Goal: Task Accomplishment & Management: Manage account settings

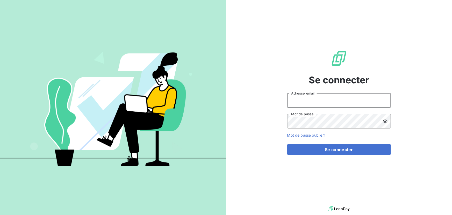
click at [308, 103] on input "Adresse email" at bounding box center [339, 100] width 104 height 15
type input "admin@crousbfc"
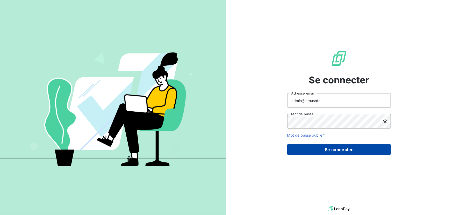
click at [342, 154] on button "Se connecter" at bounding box center [339, 149] width 104 height 11
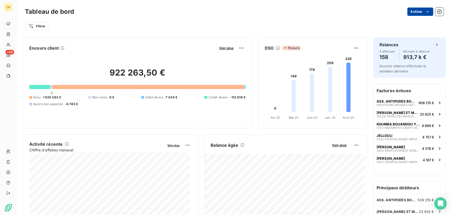
click at [415, 11] on html "CR +99 Tableau de bord Actions Filtrer Encours client Voir plus 922 263,50 € 0 …" at bounding box center [226, 107] width 452 height 215
click at [400, 106] on html "CR +99 Tableau de bord Actions Exporter le tableau de bord Filtrer Encours clie…" at bounding box center [226, 107] width 452 height 215
click at [397, 102] on span "ASS. ANTIPODES BOURGOGNE" at bounding box center [397, 101] width 40 height 4
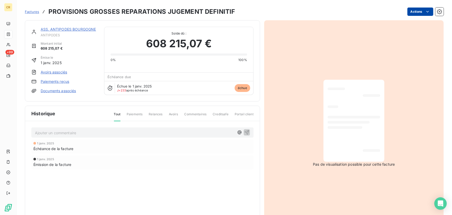
click at [413, 13] on html "CR +99 Factures PROVISIONS GROSSES REPARATIONS JUGEMENT DEFINITIF Actions ASS. …" at bounding box center [226, 107] width 452 height 215
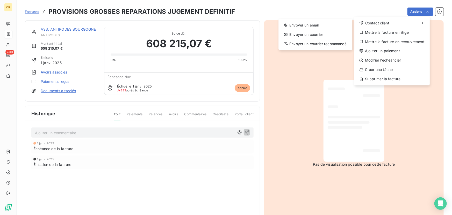
click at [303, 39] on div "Envoyer un email Envoyer un courrier Envoyer un courrier recommandé" at bounding box center [316, 34] width 74 height 31
click at [300, 36] on div "Envoyer un courrier" at bounding box center [315, 34] width 69 height 8
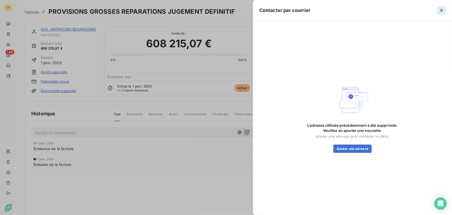
click at [443, 10] on icon "button" at bounding box center [441, 10] width 5 height 5
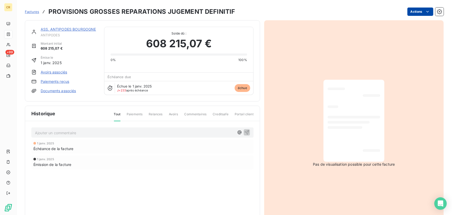
click at [415, 12] on html "CR +99 Factures PROVISIONS GROSSES REPARATIONS JUGEMENT DEFINITIF Actions ASS. …" at bounding box center [226, 107] width 452 height 215
click at [416, 12] on html "CR +99 Factures PROVISIONS GROSSES REPARATIONS JUGEMENT DEFINITIF Actions ASS. …" at bounding box center [226, 107] width 452 height 215
click at [440, 13] on button "button" at bounding box center [440, 12] width 8 height 8
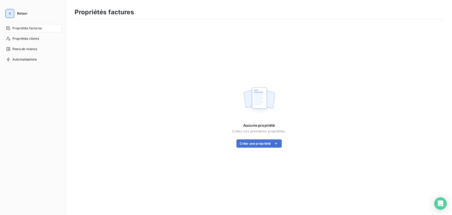
click at [12, 10] on button "button" at bounding box center [10, 13] width 8 height 8
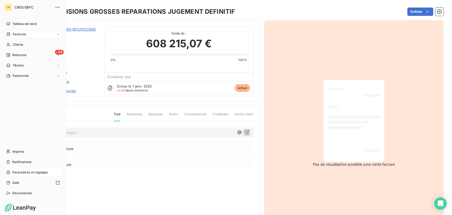
click at [28, 172] on span "Paramètres et réglages" at bounding box center [29, 172] width 35 height 5
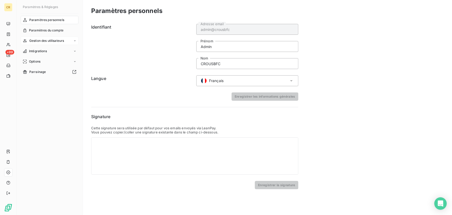
click at [45, 39] on span "Gestion des utilisateurs" at bounding box center [46, 40] width 35 height 5
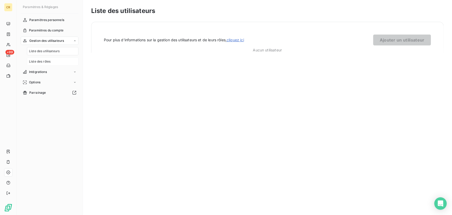
click at [48, 61] on span "Liste des rôles" at bounding box center [40, 61] width 22 height 5
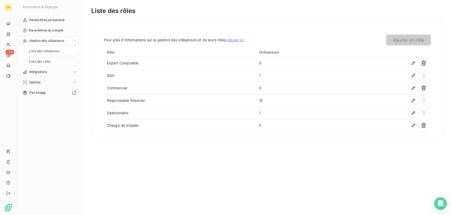
click at [49, 50] on span "Liste des utilisateurs" at bounding box center [44, 51] width 31 height 5
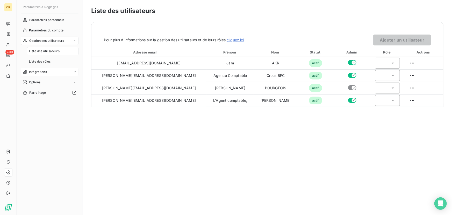
click at [47, 73] on div "Intégrations" at bounding box center [50, 72] width 58 height 8
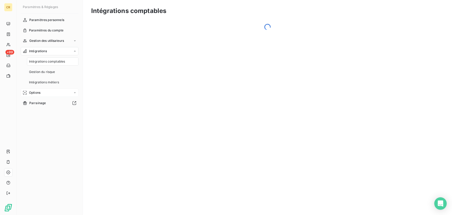
click at [51, 95] on div "Options" at bounding box center [50, 92] width 58 height 8
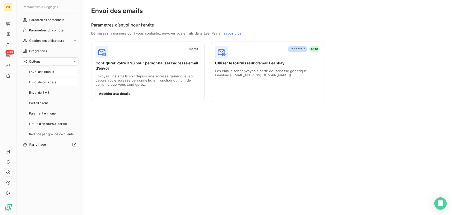
click at [44, 82] on span "Envoi de courriers" at bounding box center [42, 82] width 27 height 5
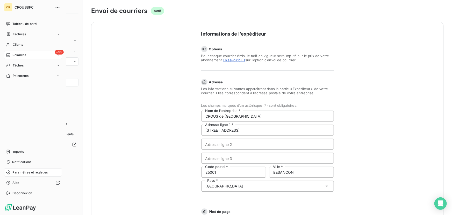
click at [25, 53] on span "Relances" at bounding box center [19, 55] width 14 height 5
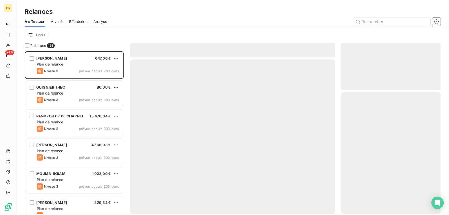
scroll to position [160, 96]
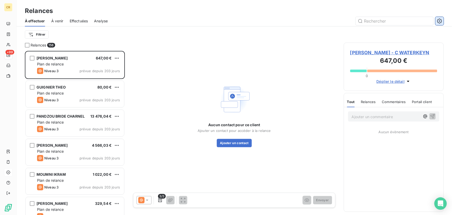
click at [441, 21] on icon "button" at bounding box center [439, 20] width 5 height 5
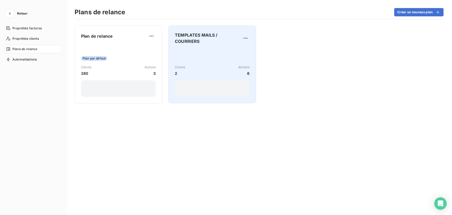
click at [228, 56] on div "Clients 2 Actions 6" at bounding box center [212, 72] width 75 height 48
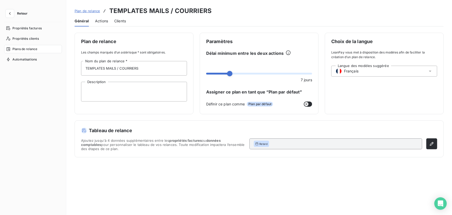
click at [96, 23] on span "Actions" at bounding box center [101, 20] width 13 height 5
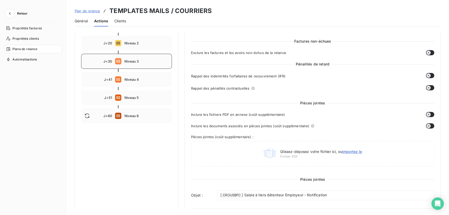
scroll to position [70, 0]
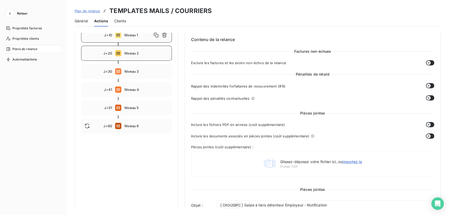
click at [130, 54] on span "Niveau 2" at bounding box center [146, 53] width 44 height 4
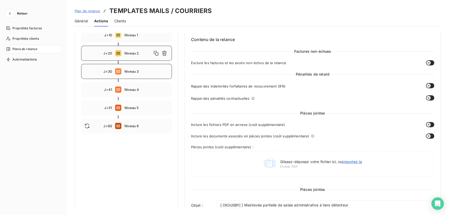
click at [134, 73] on span "Niveau 3" at bounding box center [146, 71] width 44 height 4
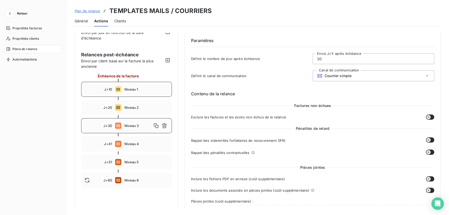
scroll to position [23, 0]
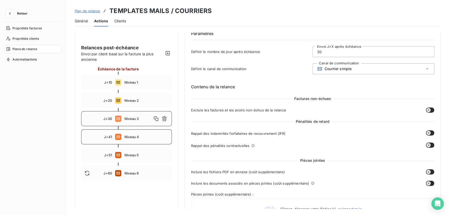
click at [142, 134] on div "J+41 Niveau 4" at bounding box center [126, 136] width 91 height 15
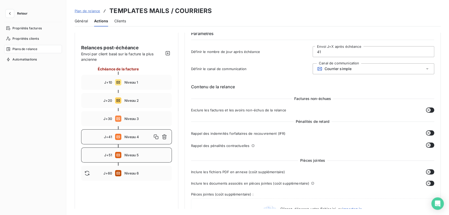
click at [139, 153] on span "Niveau 5" at bounding box center [146, 155] width 44 height 4
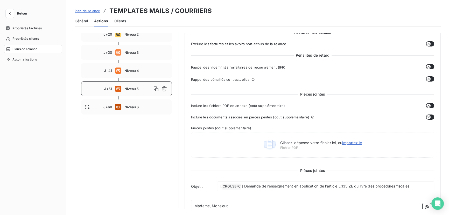
scroll to position [94, 0]
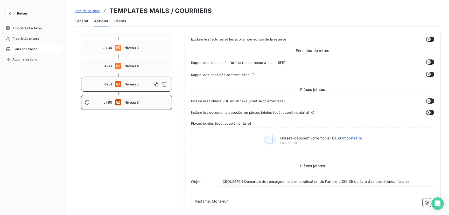
click at [122, 99] on div "J+60 Niveau 6" at bounding box center [126, 102] width 91 height 15
type input "60"
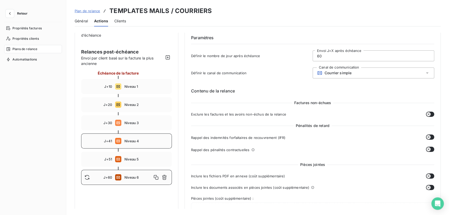
scroll to position [0, 0]
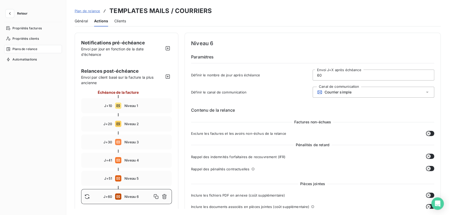
click at [221, 23] on div "Général Actions Clients" at bounding box center [258, 21] width 366 height 11
click at [10, 12] on icon "button" at bounding box center [9, 13] width 5 height 5
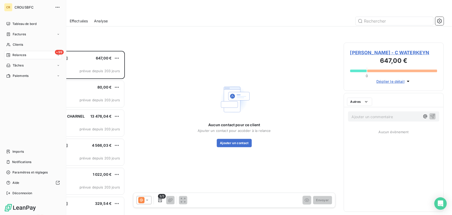
scroll to position [160, 96]
click at [16, 44] on span "Clients" at bounding box center [18, 44] width 10 height 5
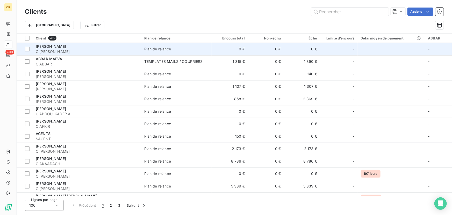
click at [96, 48] on div "ABAKAR ALI BRAHIM" at bounding box center [87, 46] width 102 height 5
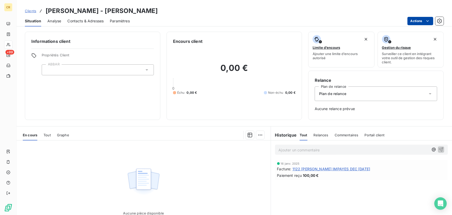
click at [419, 19] on html "CR +99 Clients ABAKAR ALI BRAHIM - C ABAKAR ALI Situation Analyse Contacts & Ad…" at bounding box center [226, 107] width 452 height 215
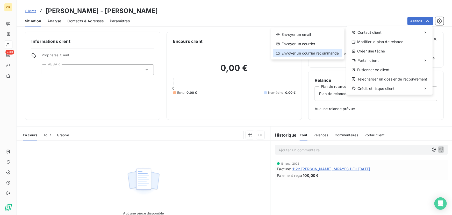
click at [307, 54] on div "Envoyer un courrier recommandé" at bounding box center [307, 53] width 69 height 8
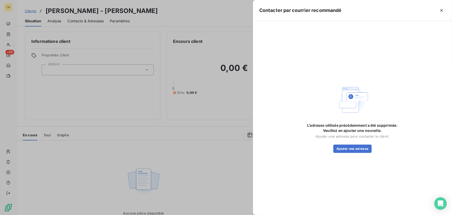
click at [369, 143] on div "L’adresse utilisée précédemment a été supprimée. Veuillez en ajouter une nouvel…" at bounding box center [353, 138] width 104 height 30
click at [362, 149] on button "Ajouter une adresse" at bounding box center [353, 148] width 38 height 8
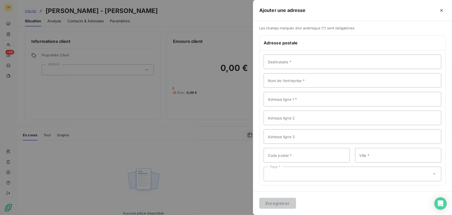
scroll to position [2, 0]
click at [442, 9] on icon "button" at bounding box center [441, 10] width 5 height 5
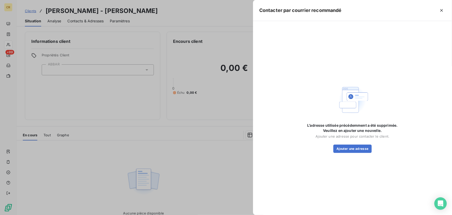
click at [442, 8] on icon "button" at bounding box center [441, 10] width 5 height 5
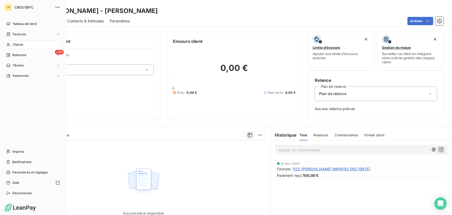
click at [14, 47] on div "Clients" at bounding box center [33, 44] width 58 height 8
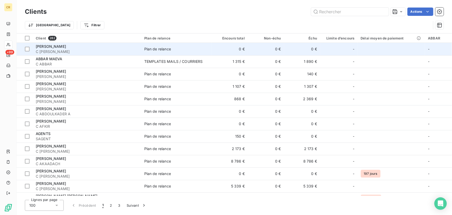
click at [127, 47] on div "ABAKAR ALI BRAHIM" at bounding box center [87, 46] width 102 height 5
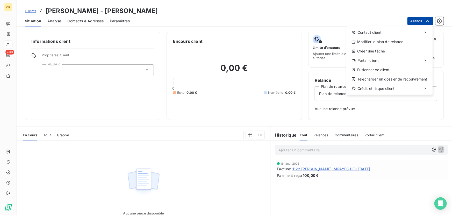
click at [421, 21] on html "CR +99 Clients ABAKAR ALI BRAHIM - C ABAKAR ALI Situation Analyse Contacts & Ad…" at bounding box center [226, 107] width 452 height 215
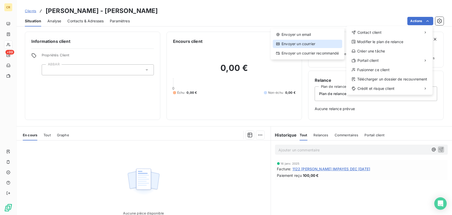
click at [309, 46] on div "Envoyer un courrier" at bounding box center [307, 44] width 69 height 8
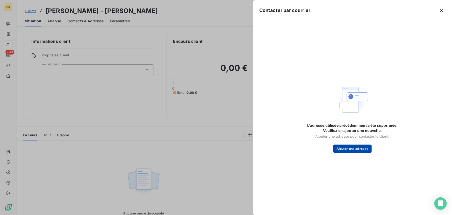
click at [345, 147] on button "Ajouter une adresse" at bounding box center [353, 148] width 38 height 8
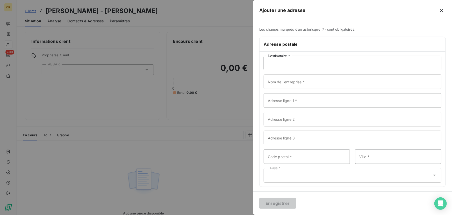
click at [284, 61] on input "Destinataire *" at bounding box center [353, 63] width 178 height 15
type input "Valentin"
type input "23 Rue de la Rouge Porte"
type input "59250"
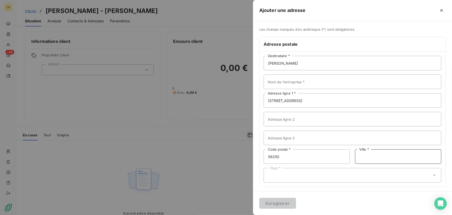
type input "Halluin"
click at [274, 171] on div "Pays * France" at bounding box center [353, 175] width 178 height 15
click at [279, 172] on div "Pays * France" at bounding box center [353, 175] width 178 height 15
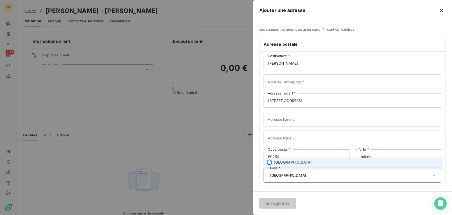
click at [270, 163] on input "radio" at bounding box center [269, 161] width 5 height 5
type input "France"
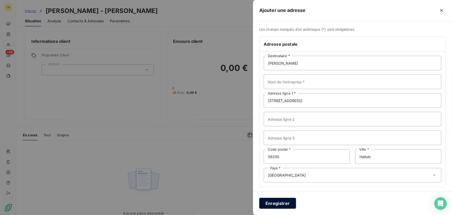
click at [282, 200] on button "Enregistrer" at bounding box center [277, 202] width 37 height 11
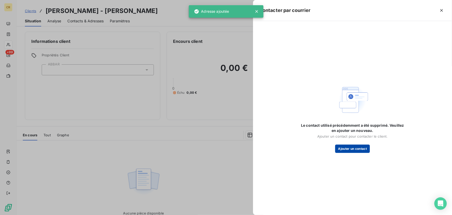
click at [355, 147] on button "Ajouter un contact" at bounding box center [352, 148] width 35 height 8
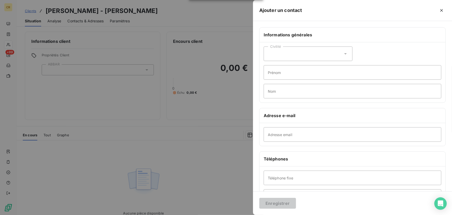
click at [294, 58] on div "Civilité" at bounding box center [308, 53] width 89 height 15
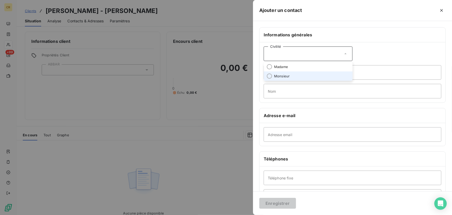
drag, startPoint x: 294, startPoint y: 74, endPoint x: 291, endPoint y: 72, distance: 3.9
click at [294, 75] on li "Monsieur" at bounding box center [308, 75] width 89 height 9
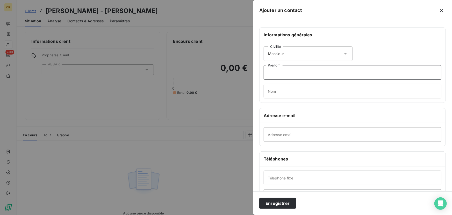
click at [289, 70] on input "Prénom" at bounding box center [353, 72] width 178 height 15
type input "Valentin"
type input "Desprez"
type input "valentin.desprez@hotmail.fr"
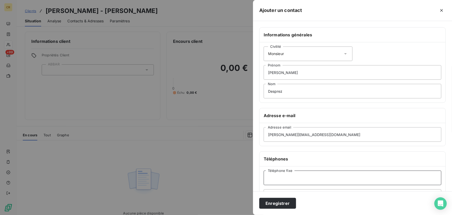
type input "0630093366"
click at [281, 206] on button "Enregistrer" at bounding box center [277, 202] width 37 height 11
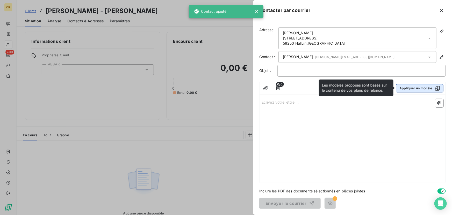
click at [415, 89] on button "Appliquer un modèle" at bounding box center [419, 88] width 47 height 8
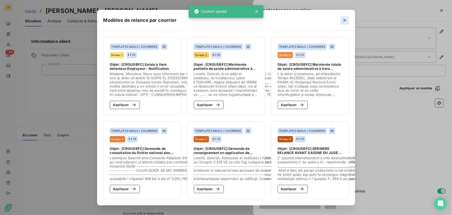
click at [351, 17] on div "Modèles de relance par courrier" at bounding box center [226, 20] width 258 height 21
click at [348, 18] on icon "button" at bounding box center [344, 20] width 5 height 5
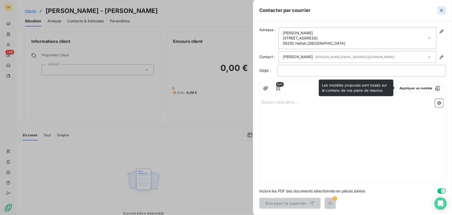
click at [442, 9] on icon "button" at bounding box center [441, 10] width 5 height 5
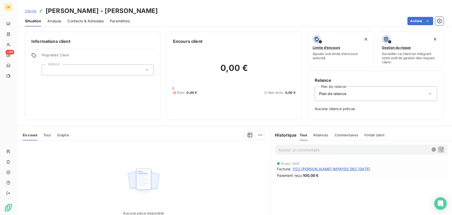
click at [92, 21] on span "Contacts & Adresses" at bounding box center [85, 20] width 36 height 5
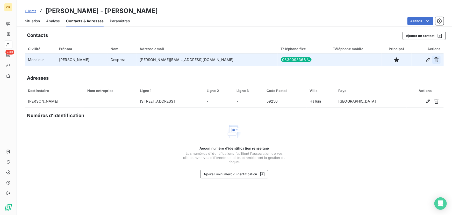
click at [438, 60] on icon "button" at bounding box center [436, 59] width 5 height 5
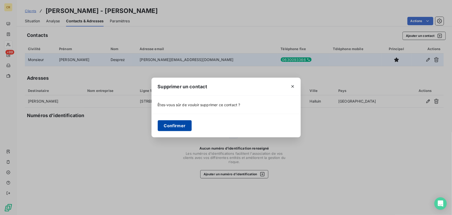
click at [175, 124] on button "Confirmer" at bounding box center [175, 125] width 34 height 11
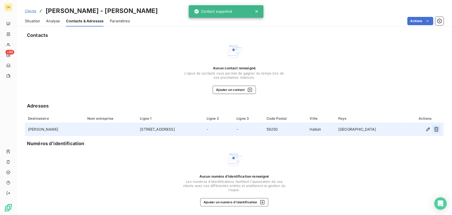
click at [434, 128] on icon "button" at bounding box center [436, 128] width 5 height 5
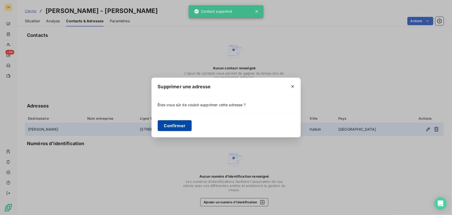
click at [167, 126] on button "Confirmer" at bounding box center [175, 125] width 34 height 11
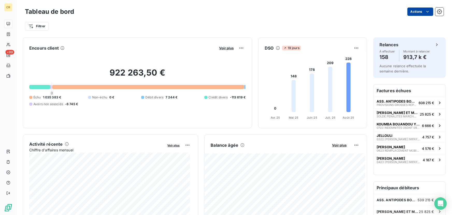
click at [418, 12] on html "CR +99 Tableau de bord Actions Filtrer Encours client Voir plus 922 263,50 € 0 …" at bounding box center [226, 107] width 452 height 215
click at [437, 13] on html "CR +99 Tableau de bord Actions Filtrer Encours client Voir plus 922 263,50 € 0 …" at bounding box center [226, 107] width 452 height 215
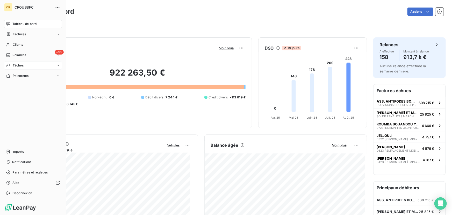
click at [20, 67] on span "Tâches" at bounding box center [18, 65] width 11 height 5
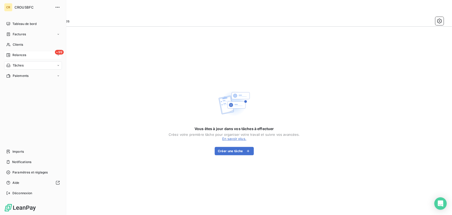
click at [21, 57] on div "+99 Relances" at bounding box center [33, 55] width 58 height 8
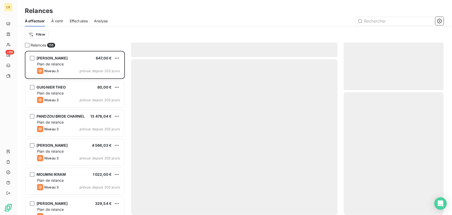
scroll to position [160, 96]
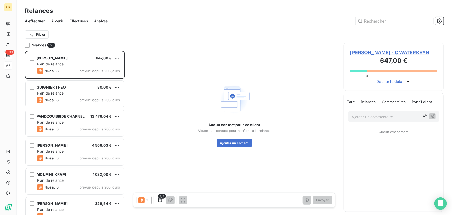
click at [415, 51] on span "WATERKEYN Gabriel - C WATERKEYN" at bounding box center [393, 52] width 87 height 7
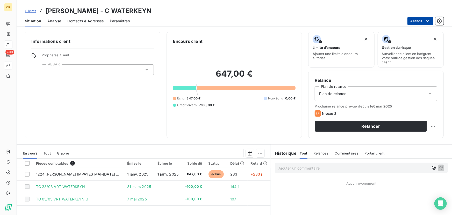
click at [420, 23] on html "CR +99 Clients WATERKEYN Gabriel - C WATERKEYN Situation Analyse Contacts & Adr…" at bounding box center [226, 107] width 452 height 215
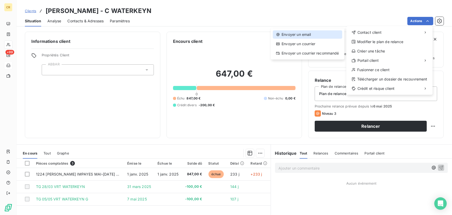
click at [318, 34] on div "Envoyer un email" at bounding box center [307, 34] width 69 height 8
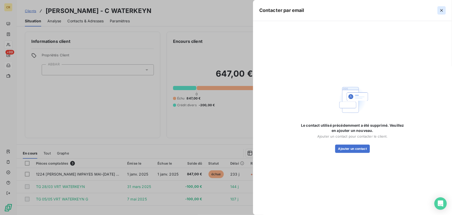
click at [439, 10] on button "button" at bounding box center [442, 10] width 8 height 8
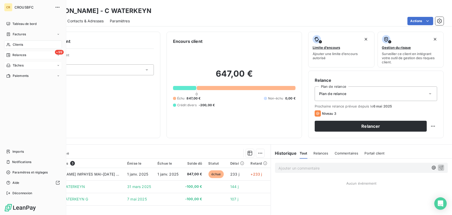
click at [18, 55] on span "Relances" at bounding box center [19, 55] width 14 height 5
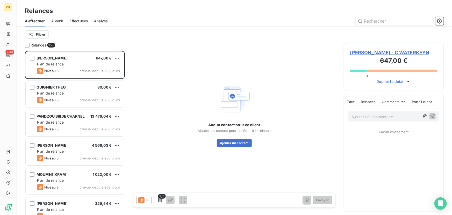
scroll to position [160, 96]
click at [440, 20] on icon "button" at bounding box center [439, 20] width 1 height 1
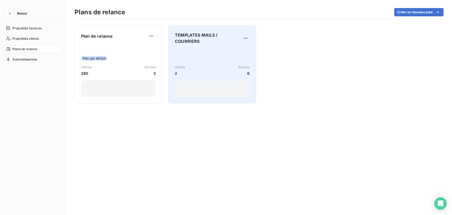
click at [201, 76] on div "Clients 2 Actions 6" at bounding box center [212, 72] width 75 height 48
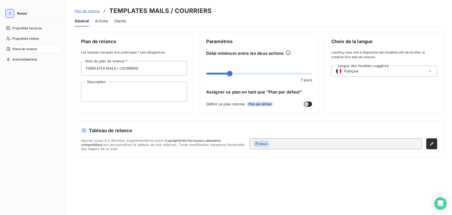
click at [13, 12] on button "button" at bounding box center [10, 13] width 8 height 8
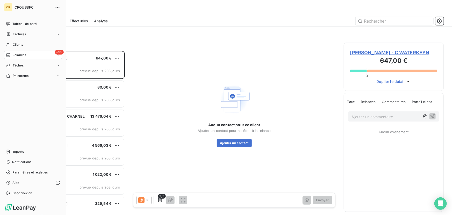
scroll to position [160, 96]
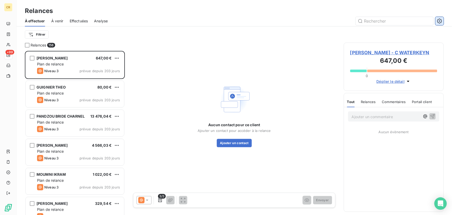
click at [440, 22] on icon "button" at bounding box center [439, 20] width 5 height 5
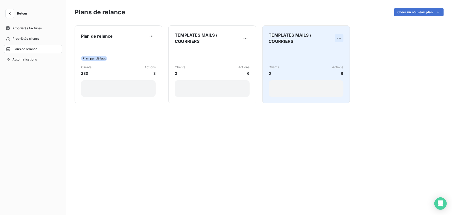
click at [340, 37] on html "Retour Propriétés factures Propriétés clients Plans de relance Automatisations …" at bounding box center [226, 107] width 452 height 215
click at [332, 57] on div "Supprimer" at bounding box center [327, 59] width 30 height 8
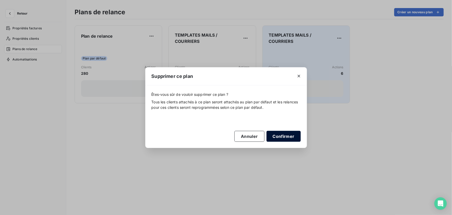
click at [287, 138] on button "Confirmer" at bounding box center [284, 136] width 34 height 11
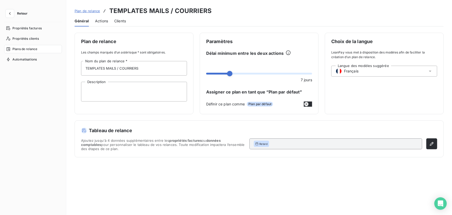
click at [84, 10] on span "Plan de relance" at bounding box center [87, 11] width 25 height 4
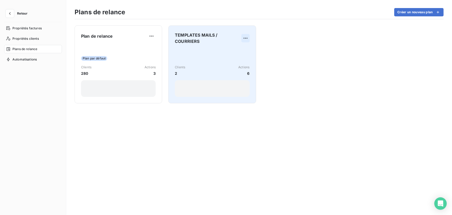
click at [245, 38] on html "Retour Propriétés factures Propriétés clients Plans de relance Automatisations …" at bounding box center [226, 107] width 452 height 215
click at [243, 49] on div "Dupliquer" at bounding box center [233, 49] width 30 height 8
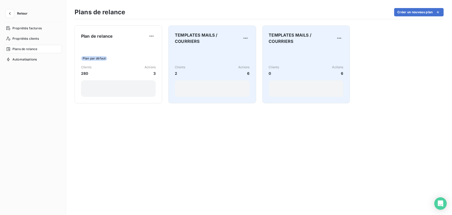
click at [304, 43] on span "TEMPLATES MAILS / COURRIERS" at bounding box center [302, 38] width 66 height 12
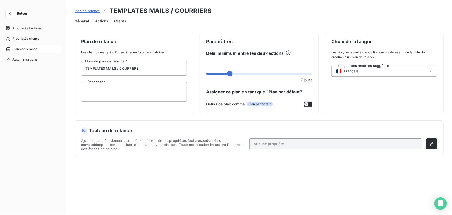
click at [214, 11] on div "Plan de relance TEMPLATES MAILS / COURRIERS" at bounding box center [259, 10] width 369 height 9
click at [98, 23] on span "Actions" at bounding box center [101, 20] width 13 height 5
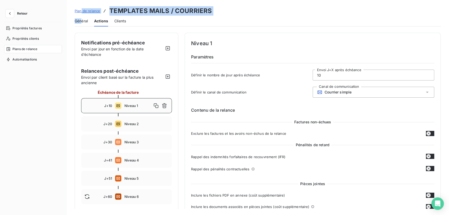
click at [82, 19] on div "Plan de relance TEMPLATES MAILS / COURRIERS Général Actions Clients" at bounding box center [257, 13] width 383 height 26
click at [82, 20] on span "Général" at bounding box center [81, 20] width 13 height 5
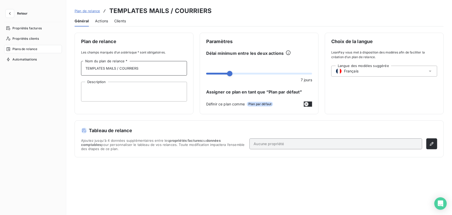
drag, startPoint x: 148, startPoint y: 69, endPoint x: 119, endPoint y: 67, distance: 29.6
click at [119, 67] on input "TEMPLATES MAILS / COURRIERS" at bounding box center [134, 68] width 106 height 15
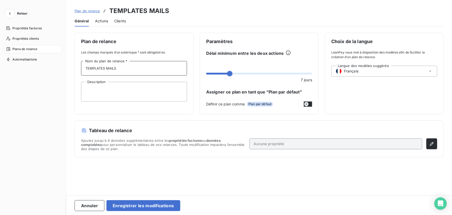
type input "TEMPLATES MAILS"
click at [182, 98] on textarea "Description" at bounding box center [134, 92] width 106 height 20
click at [105, 21] on span "Actions" at bounding box center [101, 20] width 13 height 5
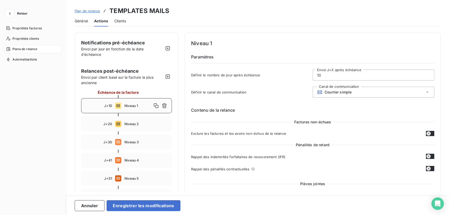
click at [344, 90] on span "Courrier simple" at bounding box center [337, 92] width 27 height 4
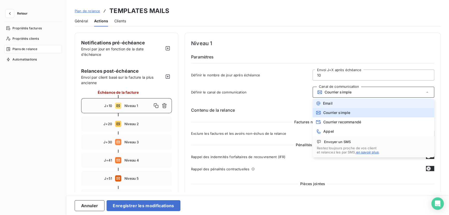
click at [333, 101] on li "Email" at bounding box center [374, 102] width 122 height 9
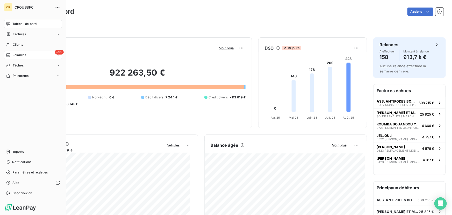
click at [16, 57] on span "Relances" at bounding box center [19, 55] width 14 height 5
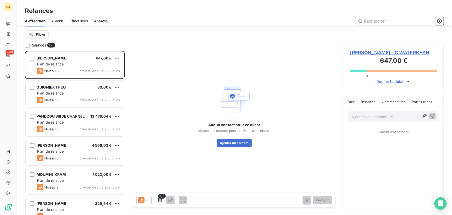
scroll to position [160, 96]
click at [442, 18] on button "button" at bounding box center [440, 21] width 8 height 8
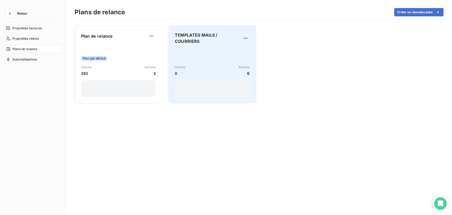
click at [194, 46] on div "TEMPLATES MAILS / COURRIERS Clients 0 Actions 6" at bounding box center [212, 64] width 75 height 65
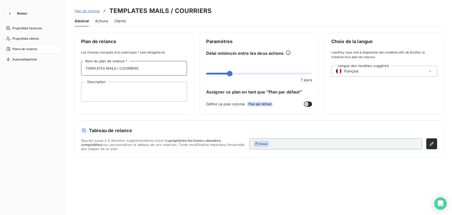
drag, startPoint x: 146, startPoint y: 66, endPoint x: 116, endPoint y: 68, distance: 30.1
click at [116, 68] on input "TEMPLATES MAILS / COURRIERS" at bounding box center [134, 68] width 106 height 15
click at [118, 68] on input "TEMPLATES MAILS / COURRIERS" at bounding box center [134, 68] width 106 height 15
click at [119, 68] on input "TEMPLATES MAILS / COURRIERS" at bounding box center [134, 68] width 106 height 15
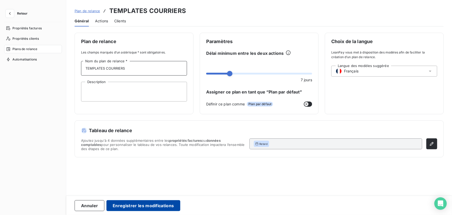
type input "TEMPLATES COURRIERS"
click at [160, 206] on button "Enregistrer les modifications" at bounding box center [144, 205] width 74 height 11
